Goal: Navigation & Orientation: Find specific page/section

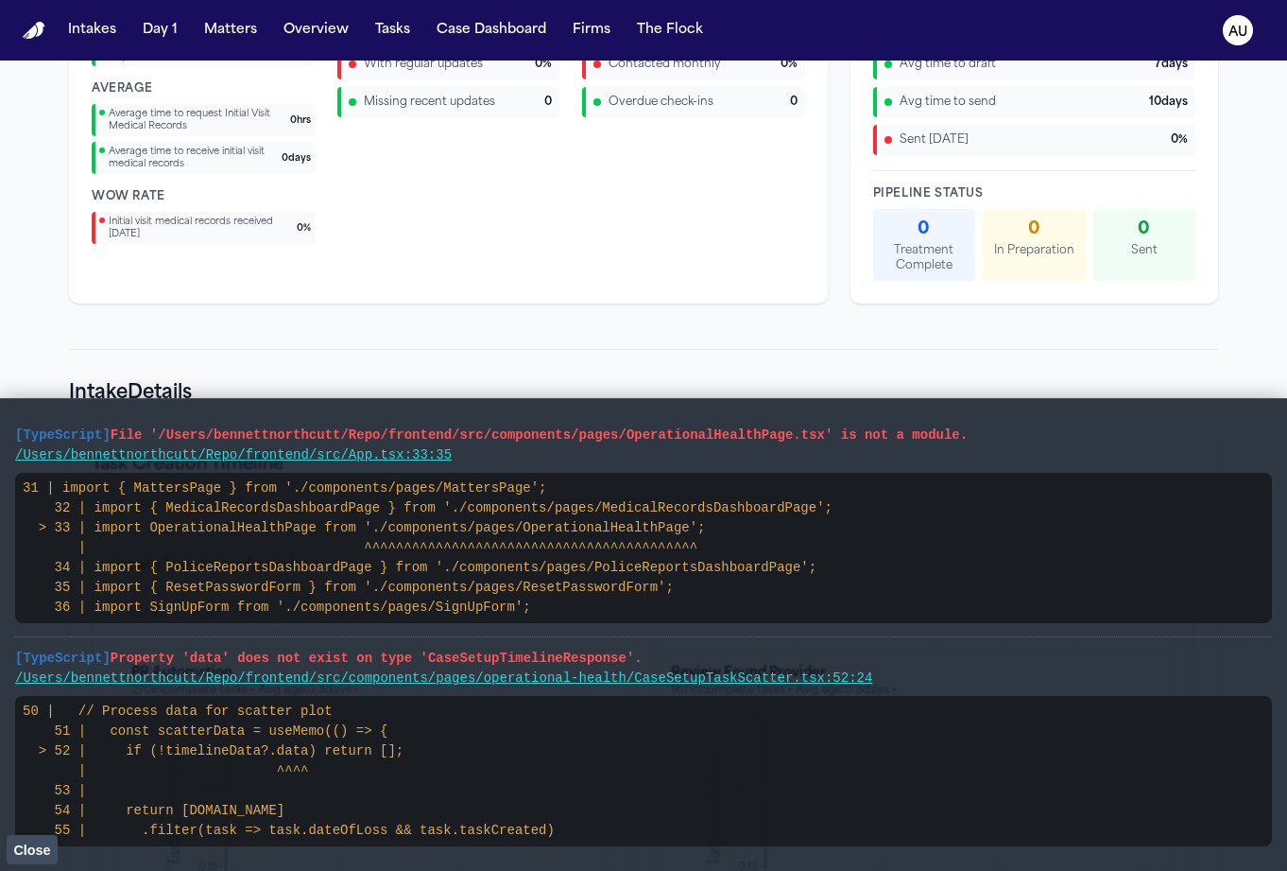
scroll to position [4600, 0]
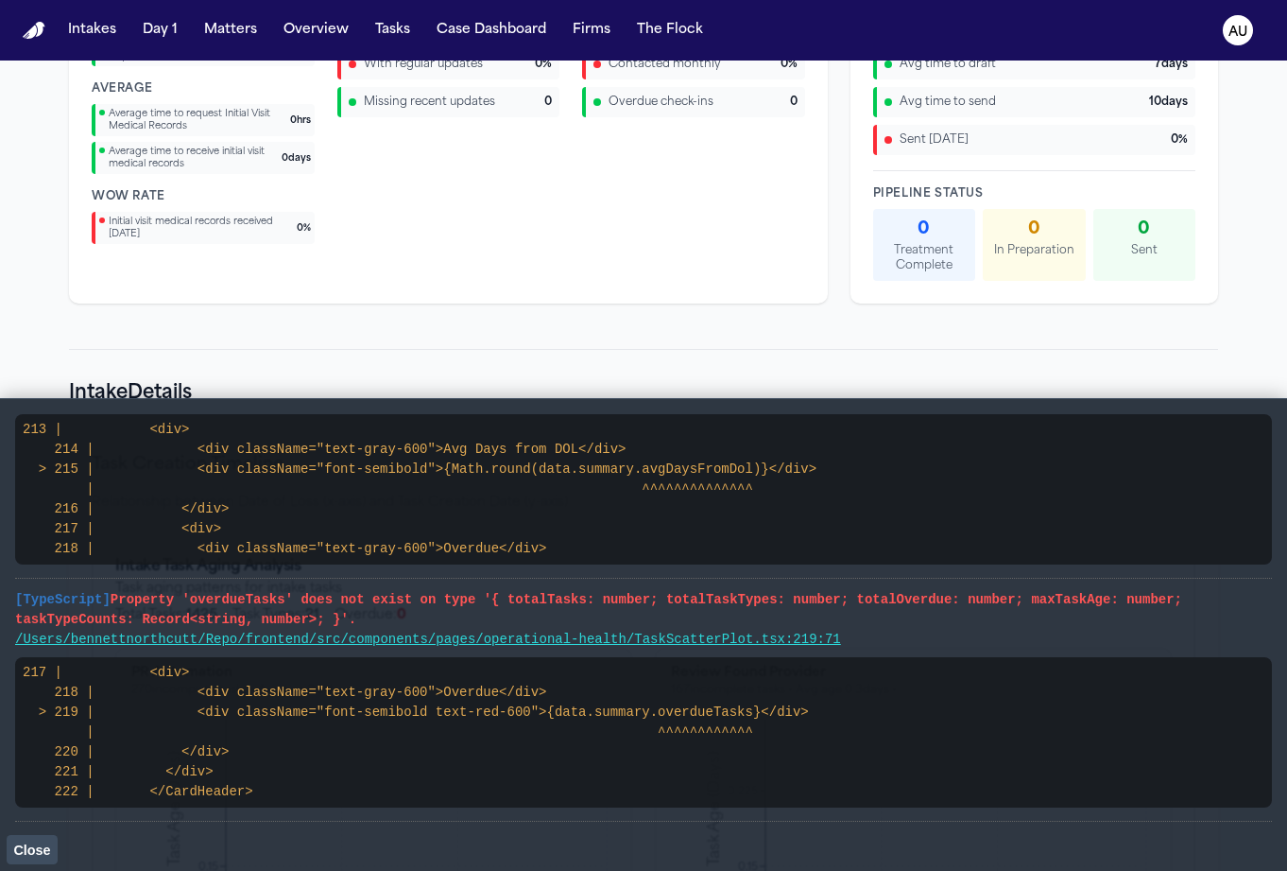
click at [374, 599] on span "Property 'overdueTasks' does not exist on type '{ totalTasks: number; totalTask…" at bounding box center [598, 609] width 1167 height 35
click at [373, 603] on span "Property 'overdueTasks' does not exist on type '{ totalTasks: number; totalTask…" at bounding box center [598, 609] width 1167 height 35
